Goal: Book appointment/travel/reservation

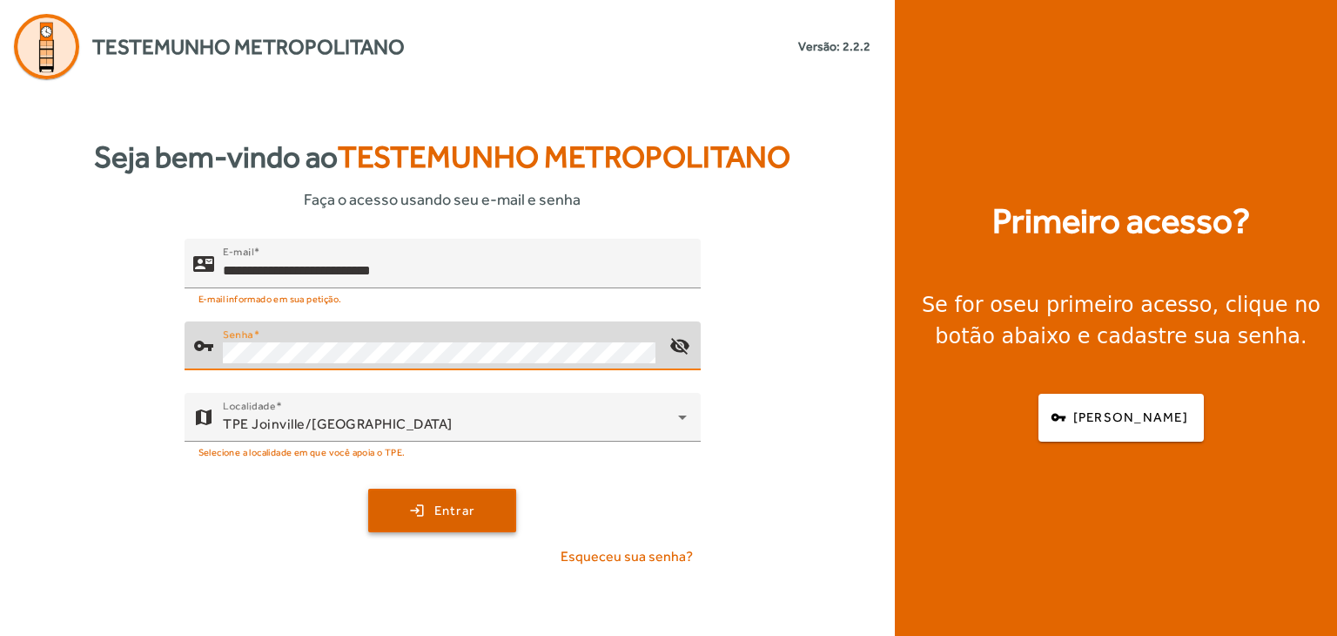
click at [453, 518] on span "Entrar" at bounding box center [454, 511] width 41 height 20
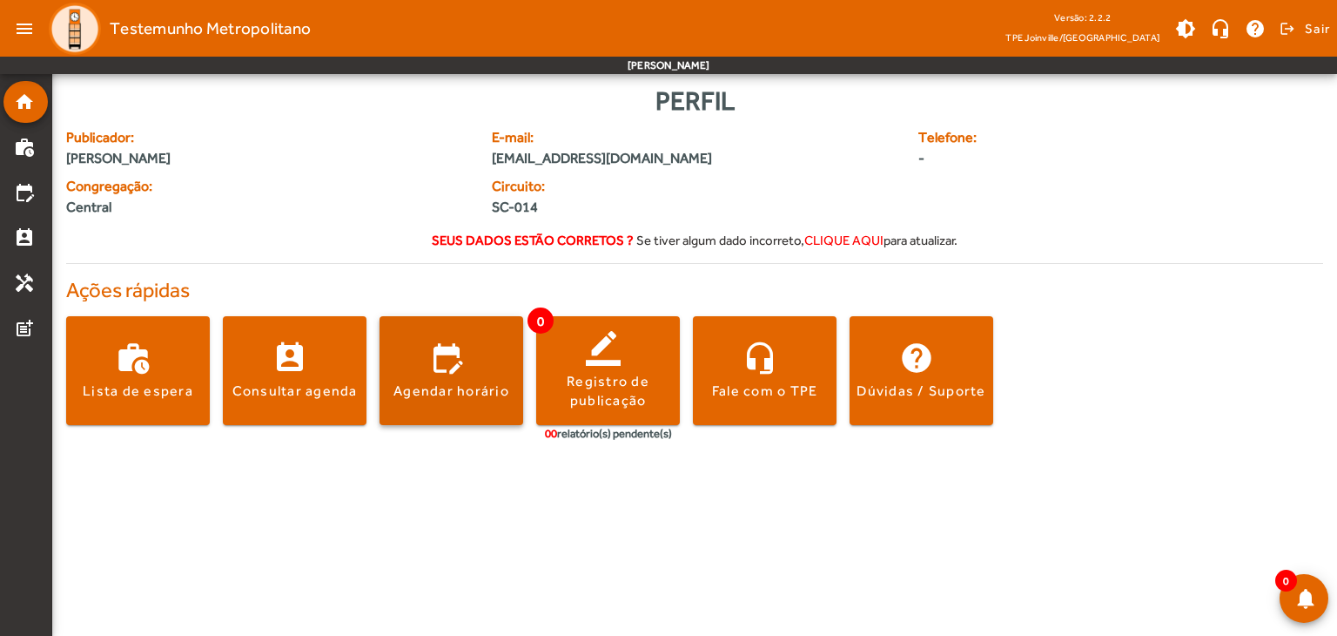
click at [460, 379] on span at bounding box center [452, 371] width 144 height 42
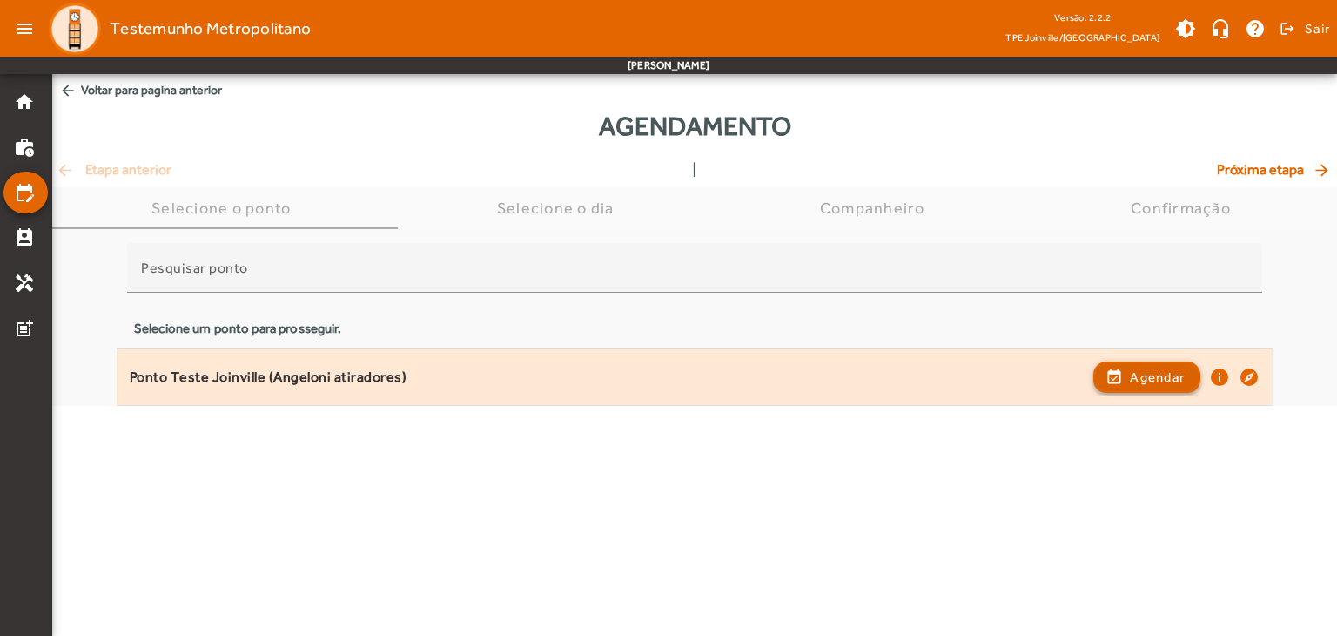
click at [1139, 383] on span "Agendar" at bounding box center [1157, 377] width 55 height 21
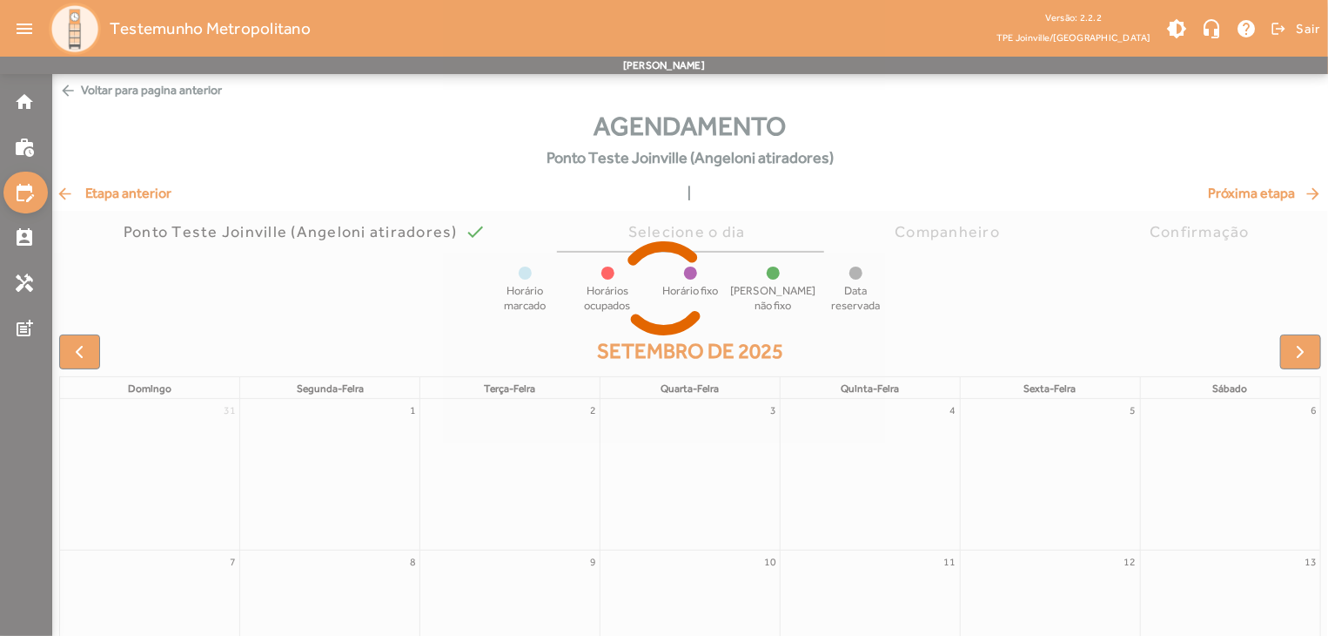
scroll to position [136, 0]
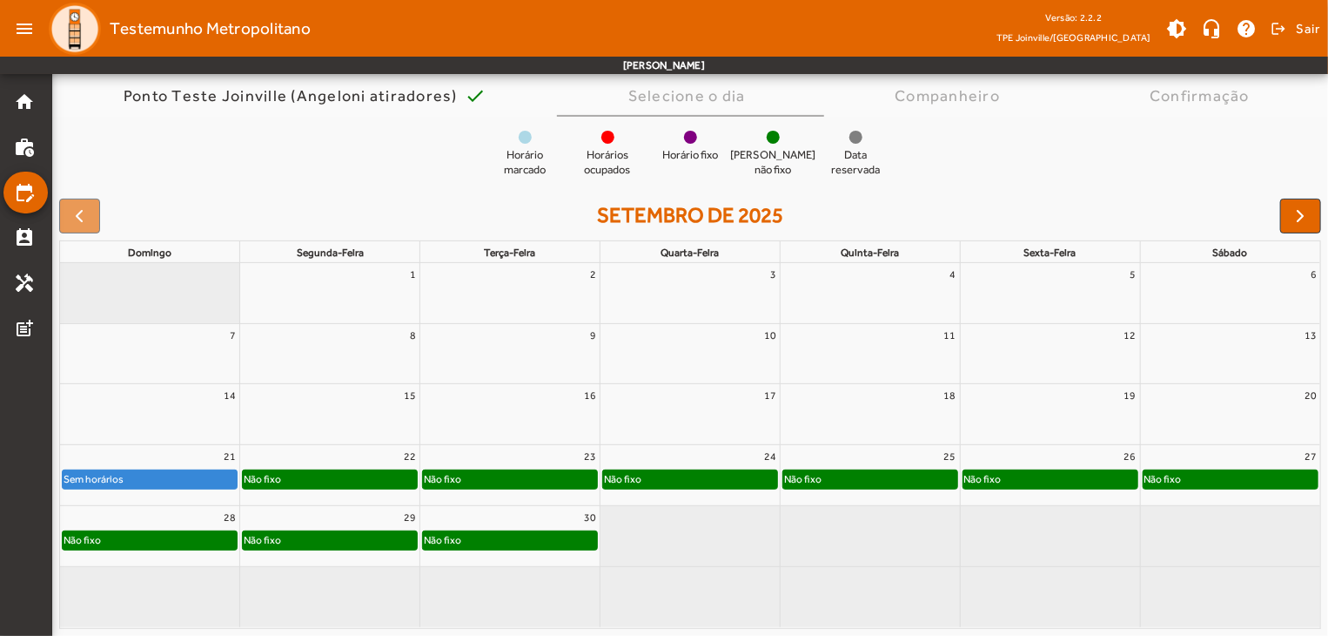
click at [696, 485] on div "Não fixo" at bounding box center [690, 478] width 174 height 17
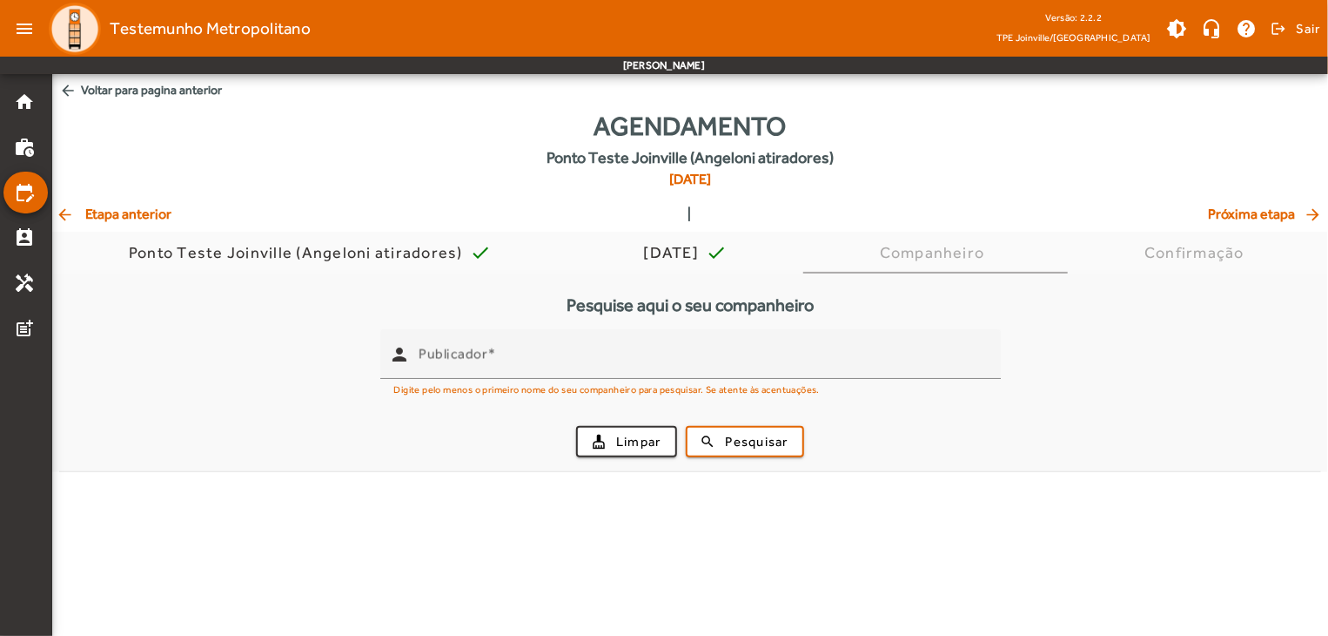
scroll to position [0, 0]
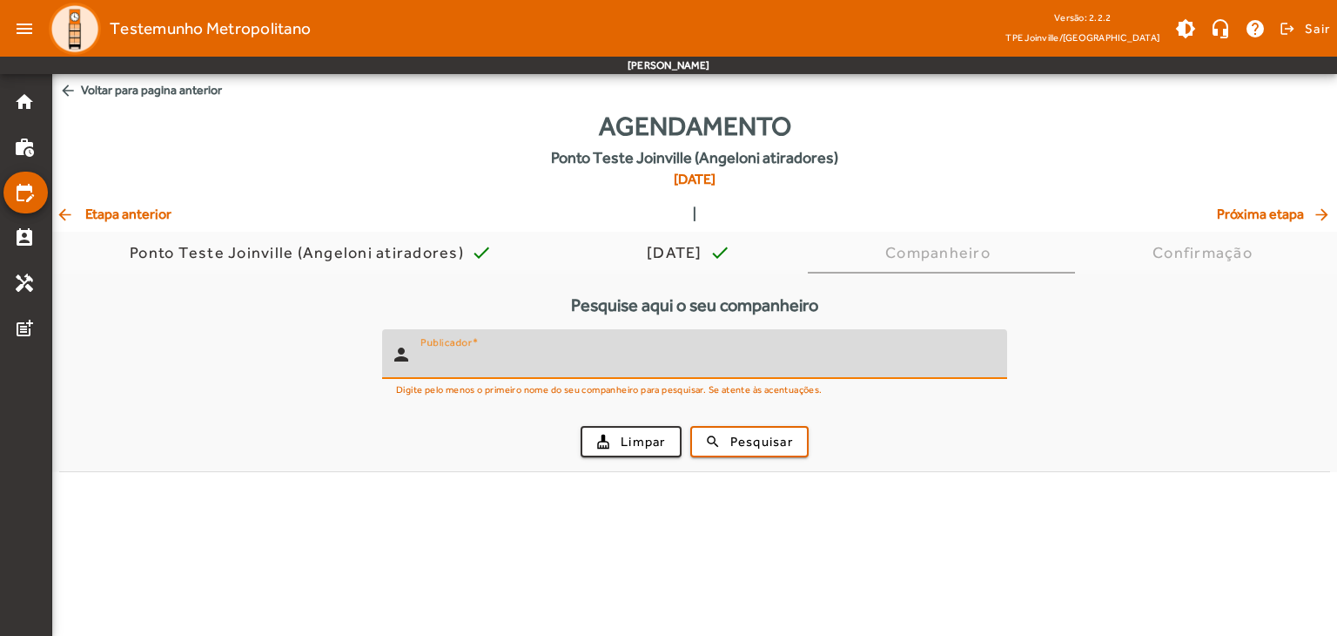
click at [657, 356] on input "Publicador" at bounding box center [706, 361] width 573 height 21
type input "***"
click at [690, 426] on button "search Pesquisar" at bounding box center [749, 441] width 118 height 31
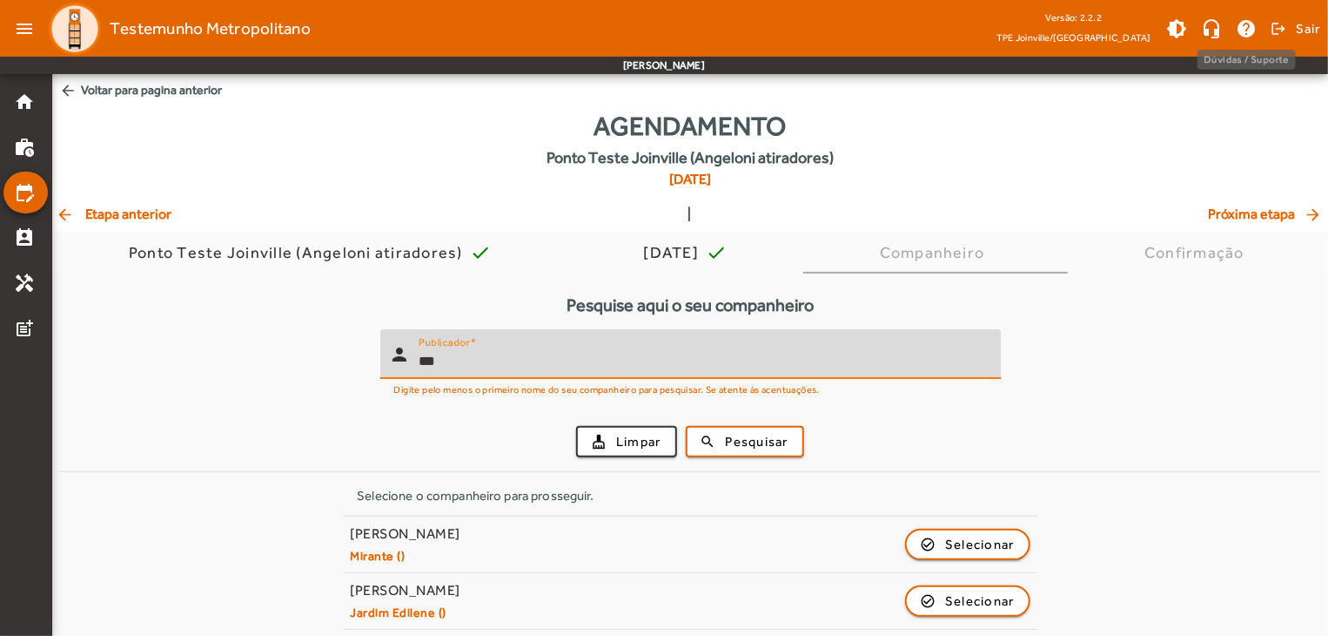
click at [1280, 14] on div "Versão: 2.2.2 TPE Joinville/SC brightness_medium headset_mic help logout Sair" at bounding box center [1159, 28] width 325 height 35
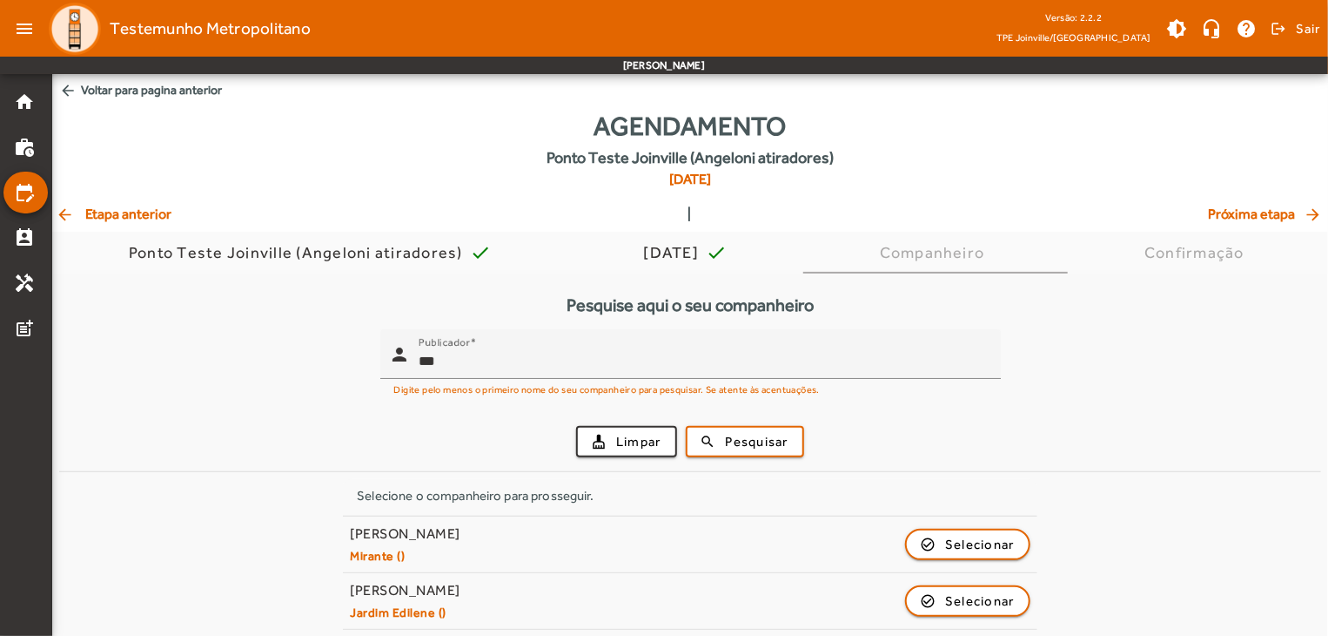
click at [1281, 14] on div "Versão: 2.2.2 TPE Joinville/SC brightness_medium headset_mic help logout Sair" at bounding box center [1159, 28] width 325 height 35
click at [1283, 19] on span at bounding box center [1294, 29] width 53 height 42
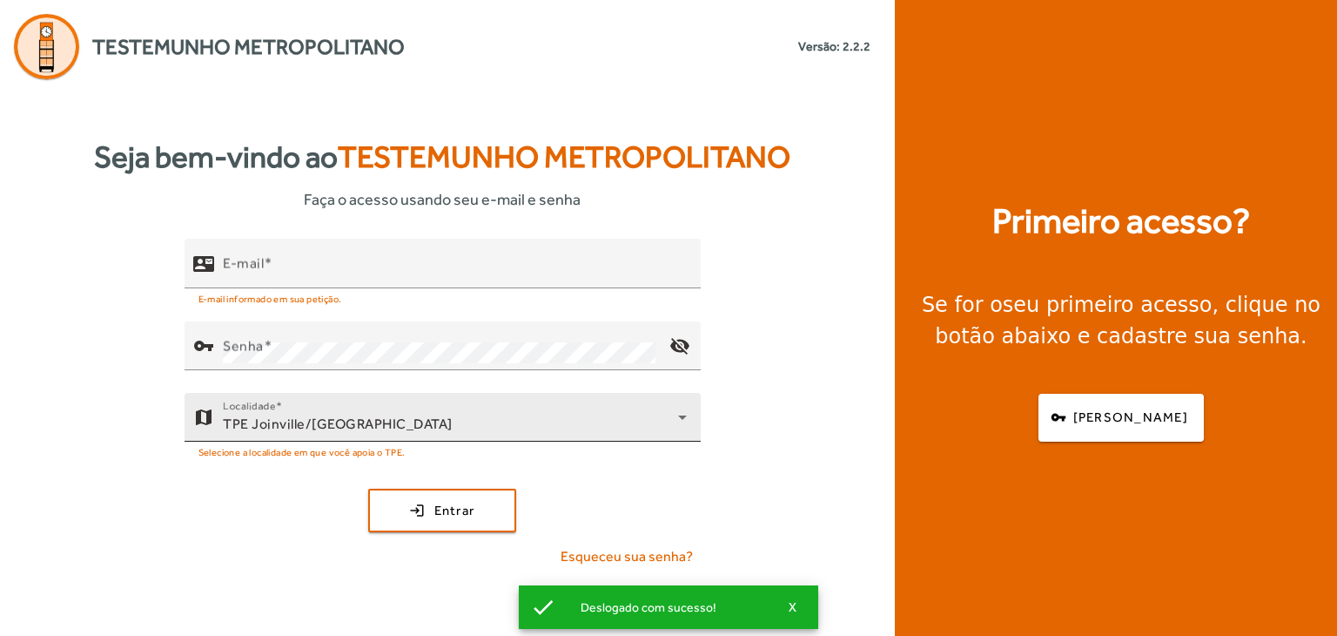
click at [528, 424] on div "TPE Joinville/[GEOGRAPHIC_DATA]" at bounding box center [450, 424] width 455 height 21
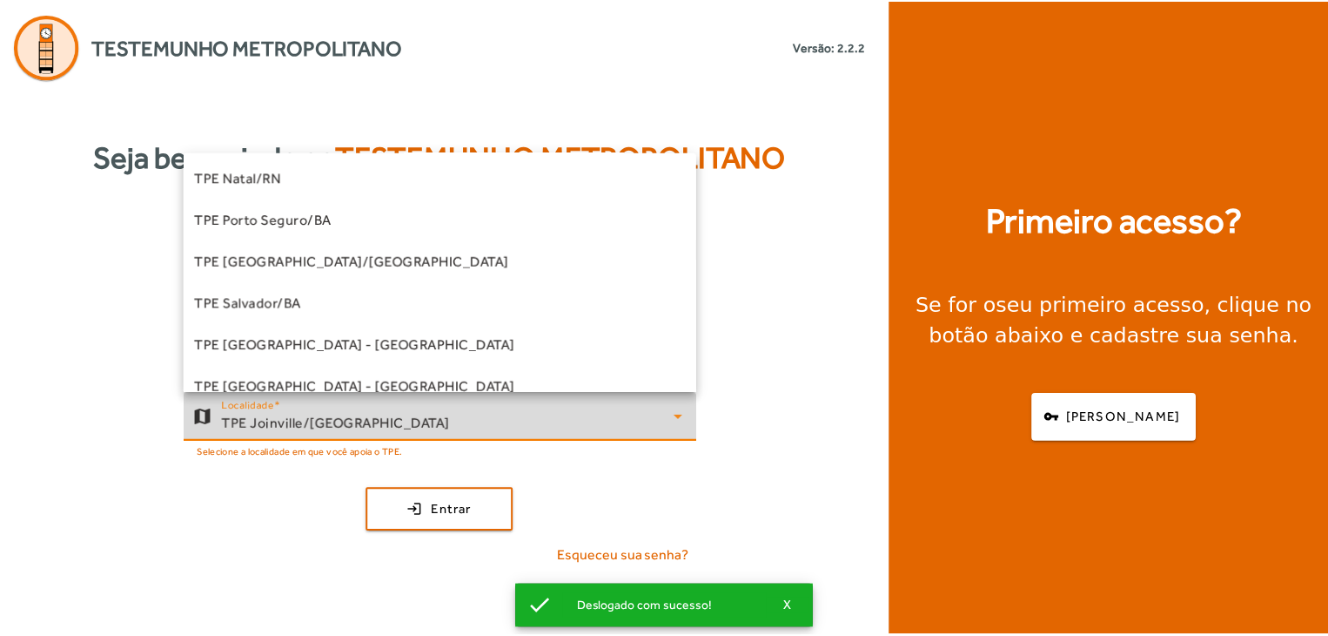
scroll to position [435, 0]
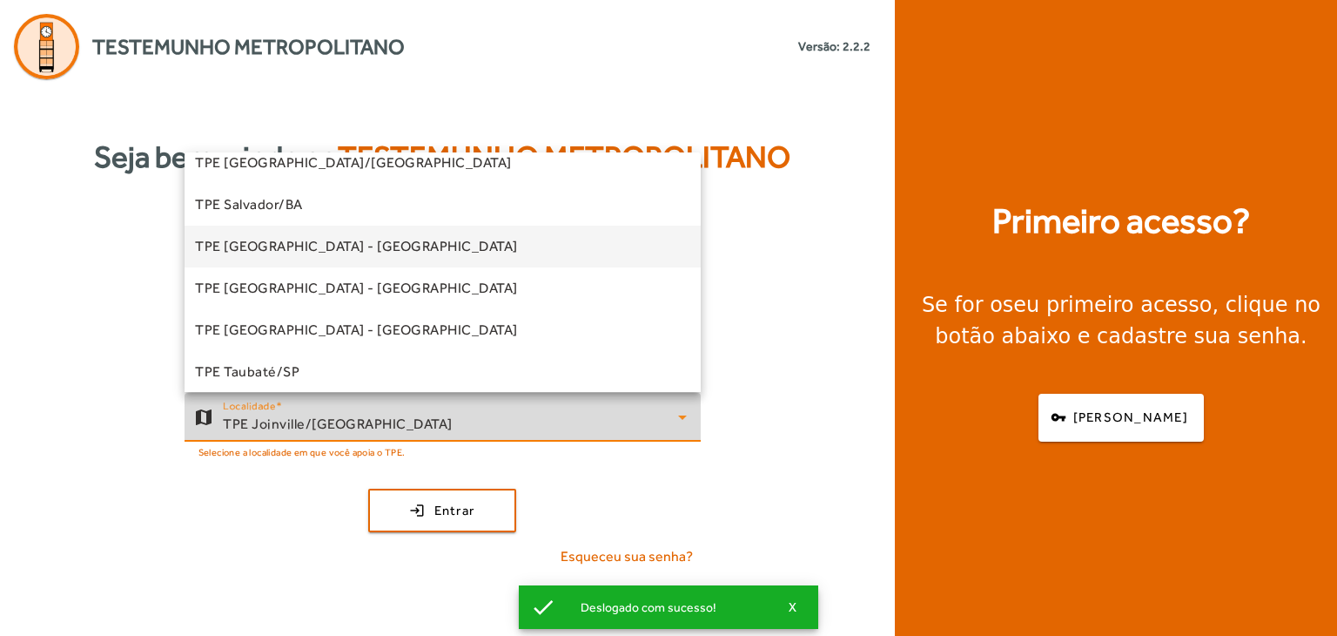
click at [434, 246] on mat-option "TPE São Paulo - Centro" at bounding box center [443, 246] width 516 height 42
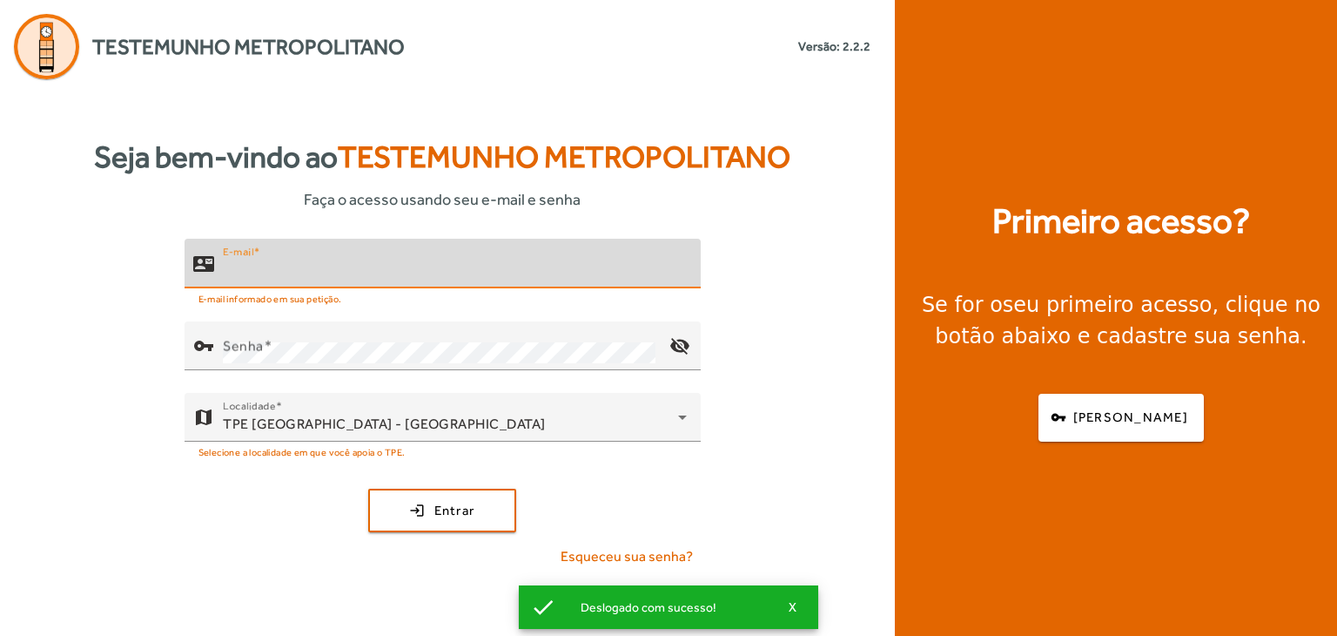
click at [423, 272] on input "E-mail" at bounding box center [455, 270] width 464 height 21
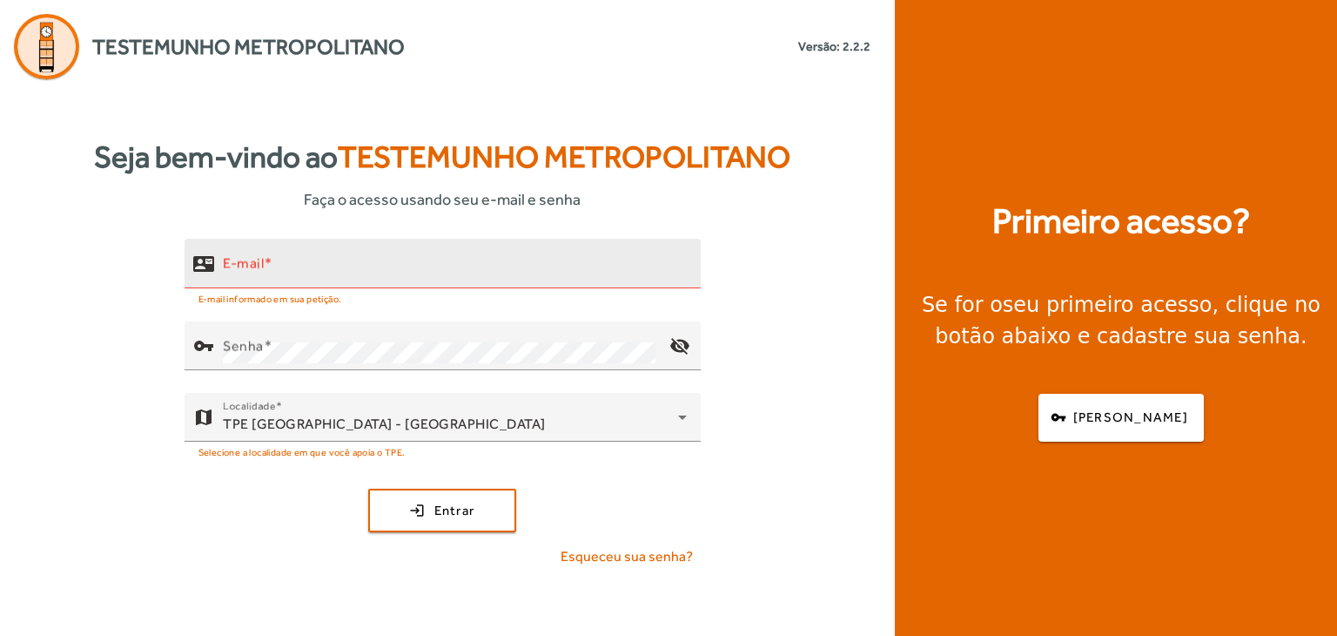
type input "**********"
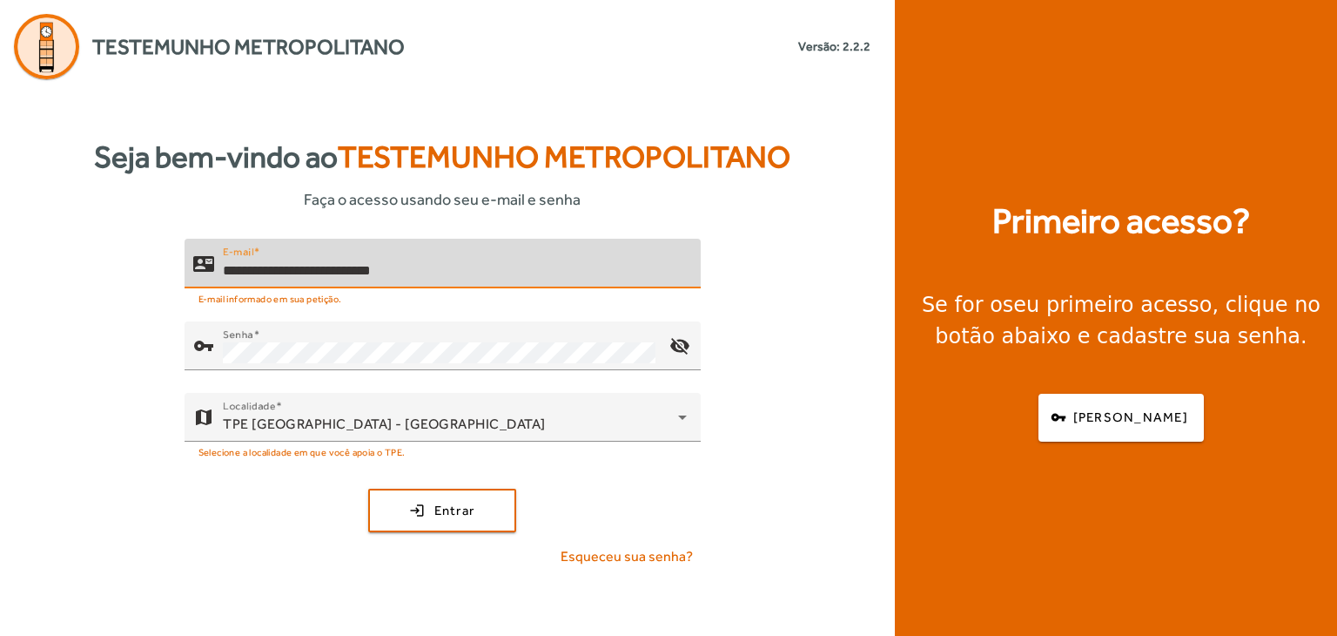
click at [368, 488] on button "login Entrar" at bounding box center [442, 510] width 148 height 44
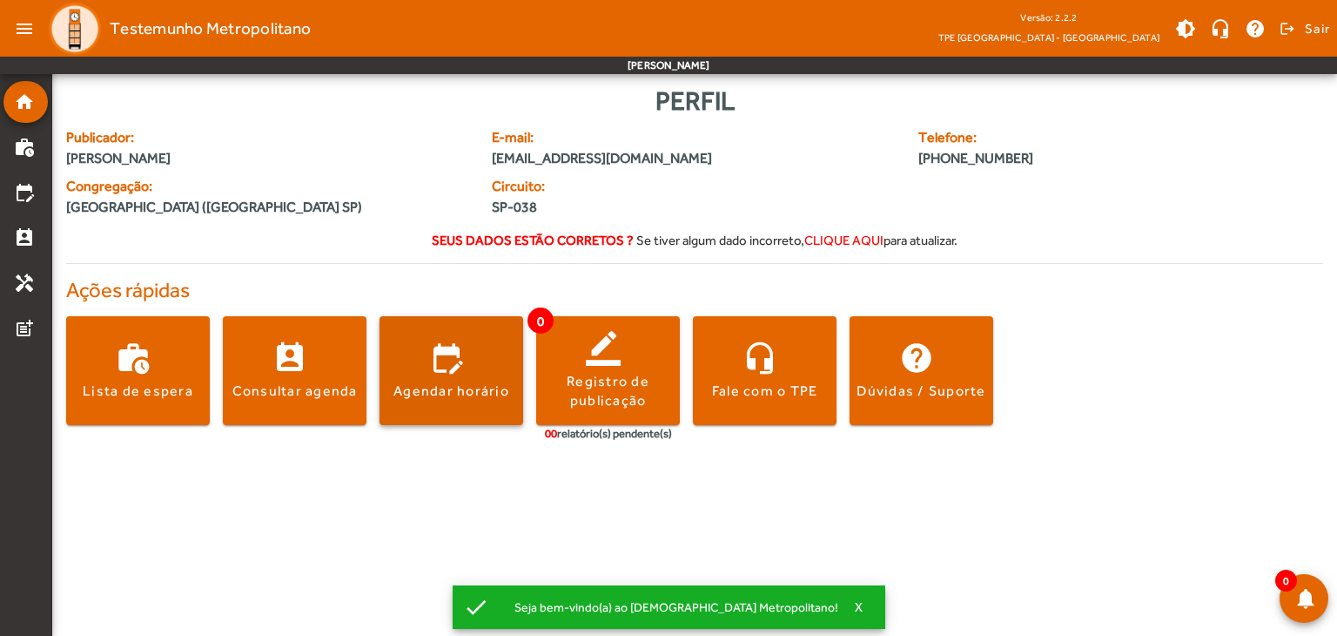
click at [418, 394] on div "Agendar horário" at bounding box center [451, 390] width 116 height 19
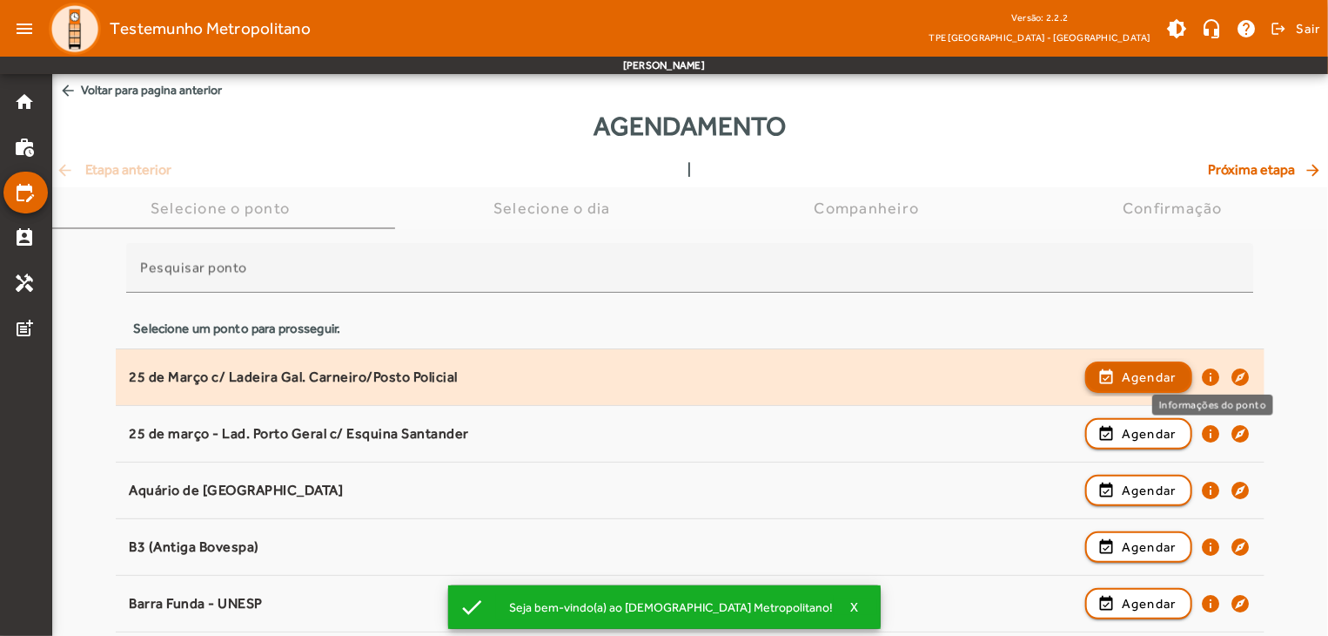
click at [1138, 371] on span "Agendar" at bounding box center [1149, 377] width 55 height 21
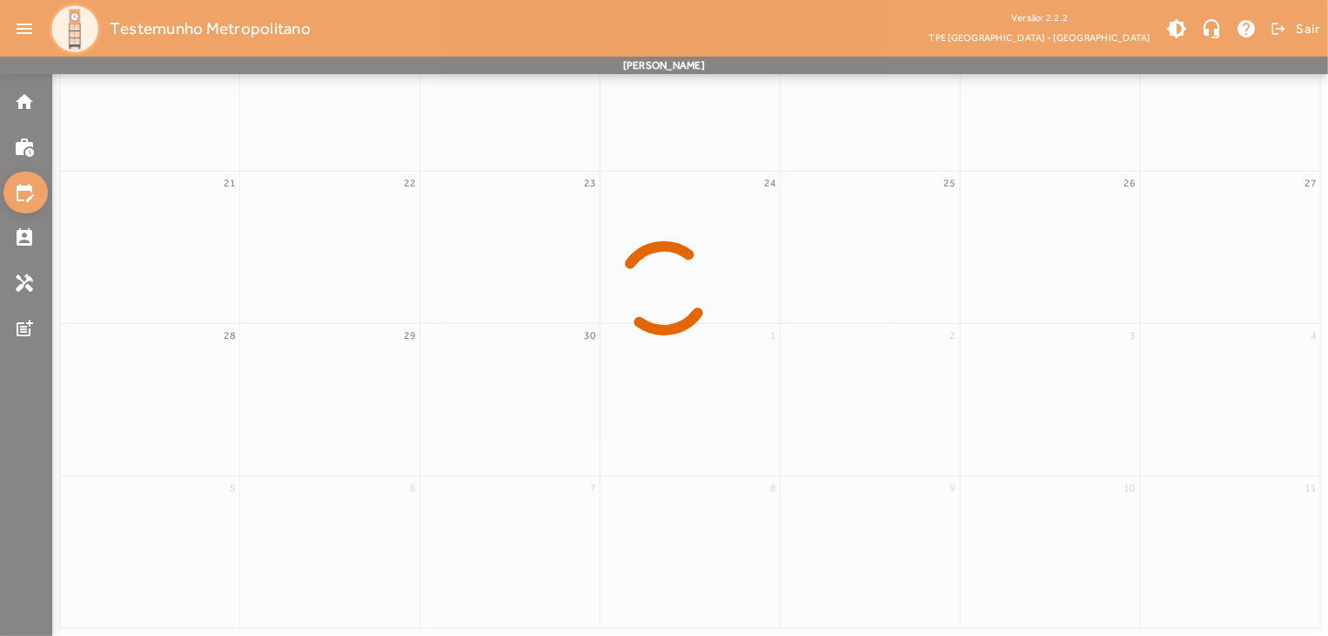
scroll to position [136, 0]
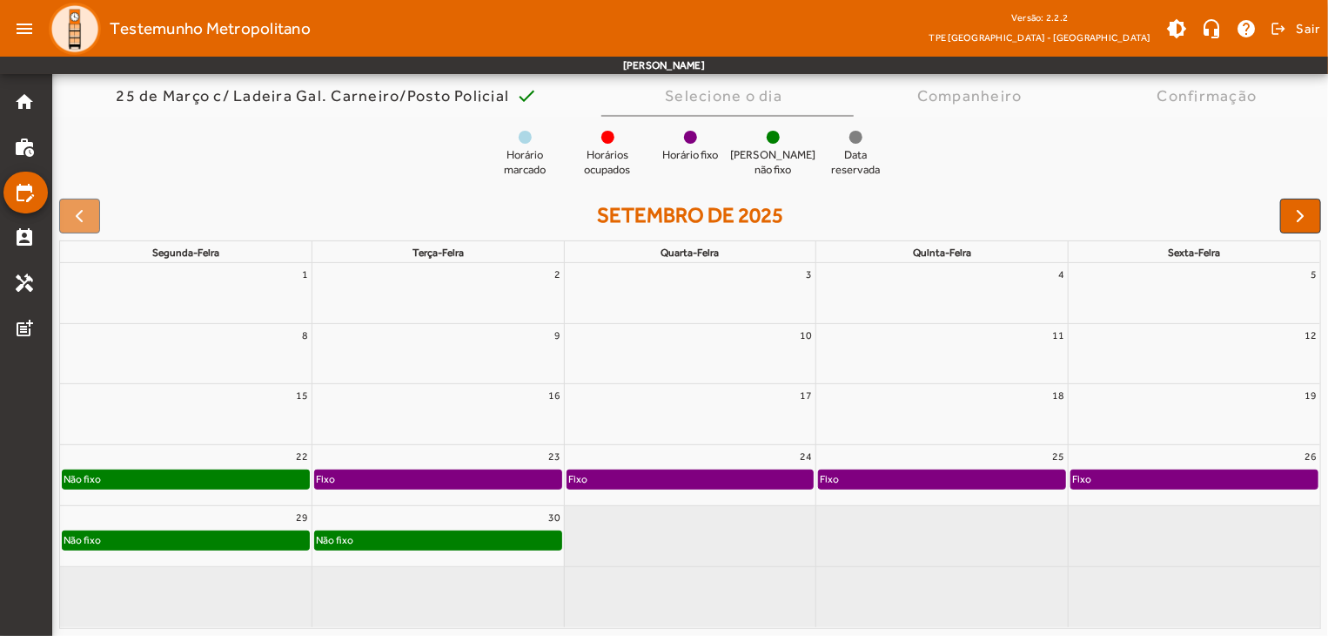
click at [409, 542] on div "Não fixo" at bounding box center [438, 539] width 246 height 17
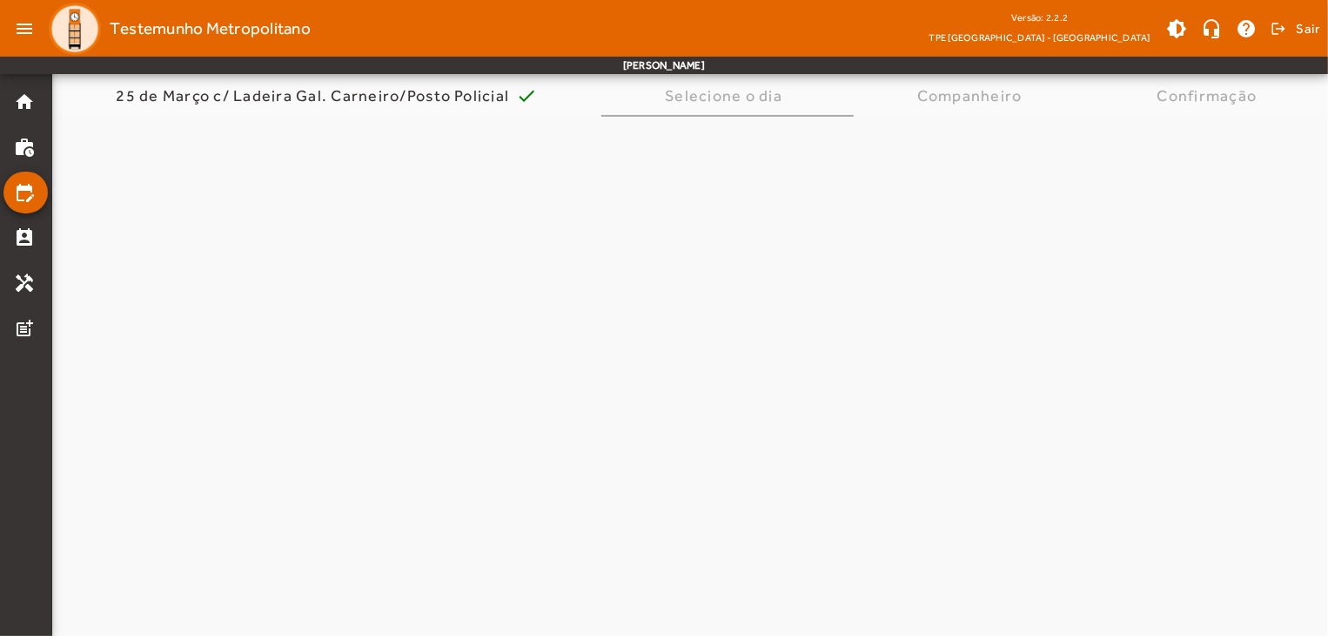
scroll to position [0, 0]
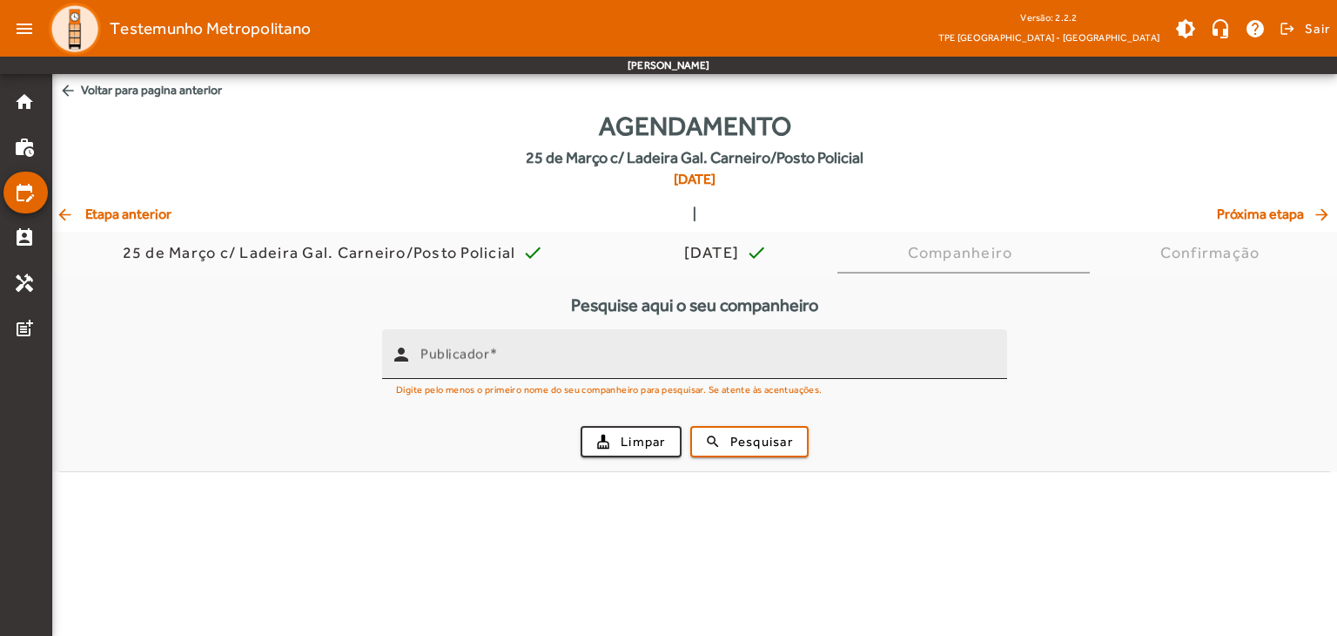
click at [683, 371] on div "Publicador" at bounding box center [706, 354] width 573 height 50
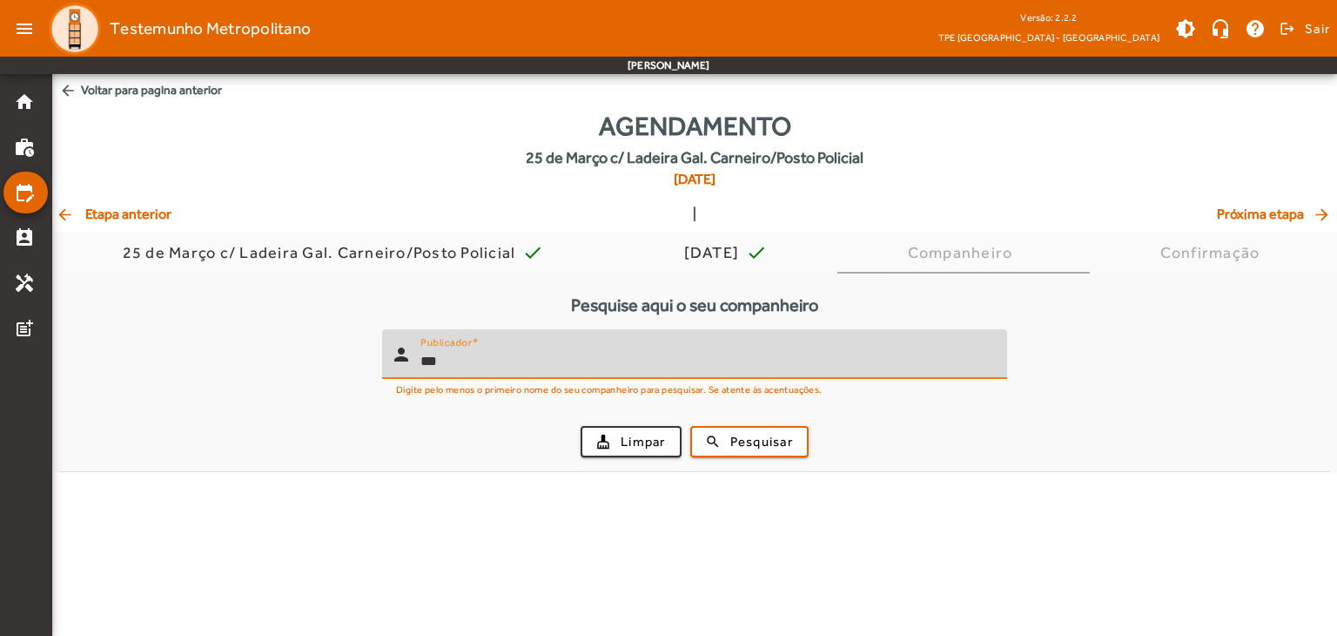
type input "***"
click at [690, 426] on button "search Pesquisar" at bounding box center [749, 441] width 118 height 31
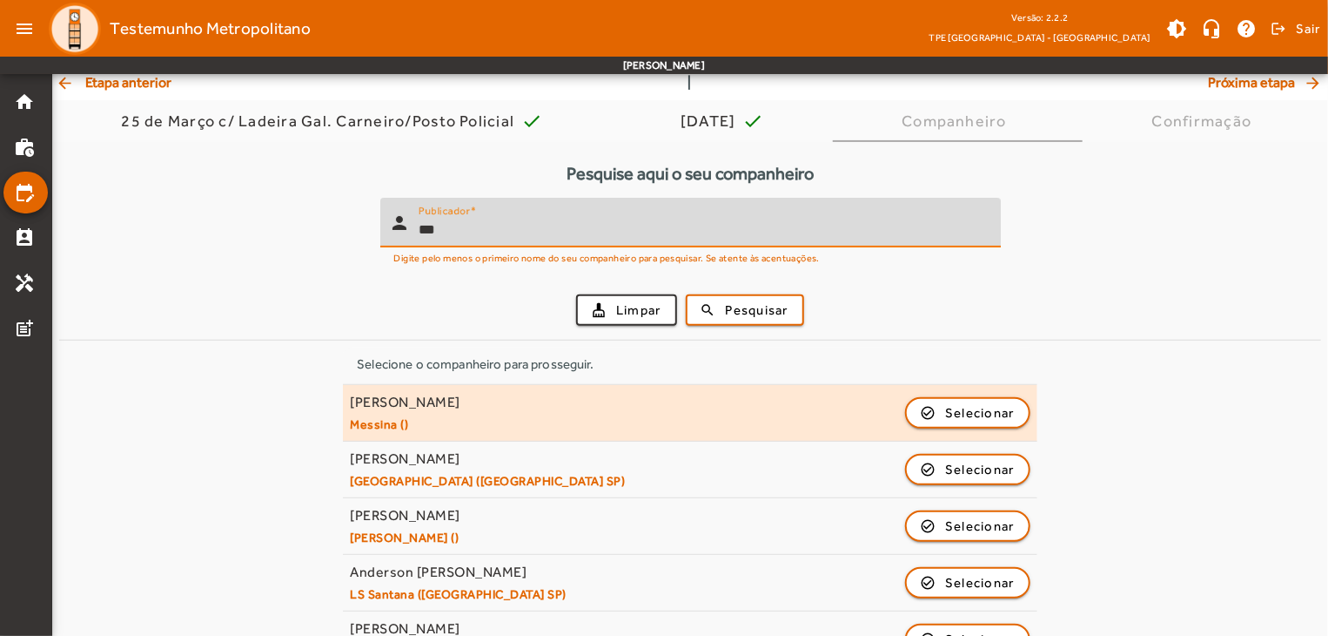
scroll to position [261, 0]
